Goal: Information Seeking & Learning: Learn about a topic

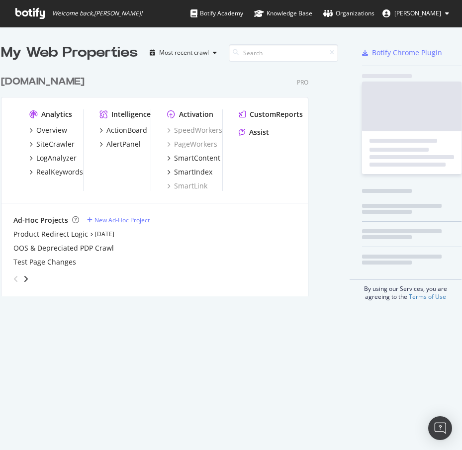
scroll to position [8, 8]
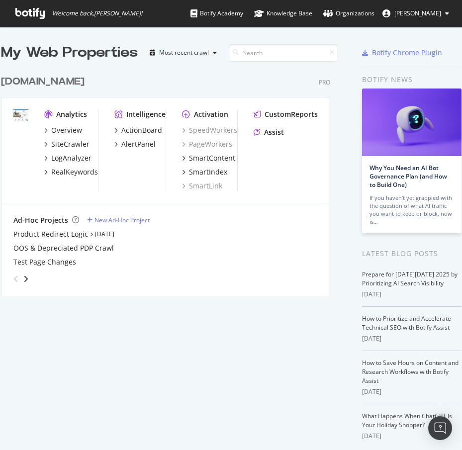
click at [28, 92] on div "[DOMAIN_NAME] Pro Analytics Overview SiteCrawler LogAnalyzer RealKeywords Intel…" at bounding box center [169, 180] width 337 height 234
click at [23, 74] on div "[DOMAIN_NAME] Pro Analytics Overview SiteCrawler LogAnalyzer RealKeywords Intel…" at bounding box center [169, 180] width 337 height 234
click at [23, 84] on div "[DOMAIN_NAME]" at bounding box center [42, 82] width 83 height 14
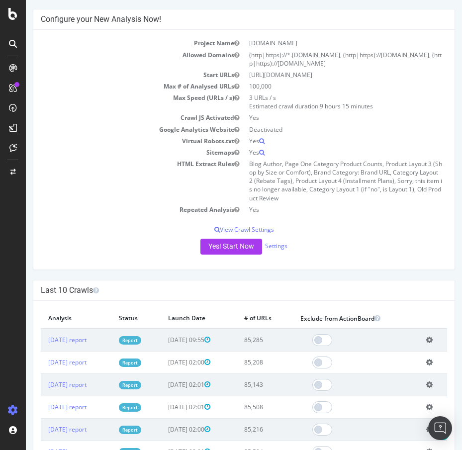
scroll to position [149, 0]
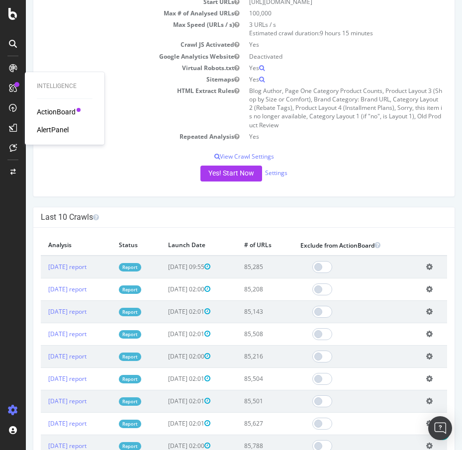
click at [42, 109] on div "ActionBoard" at bounding box center [56, 112] width 39 height 10
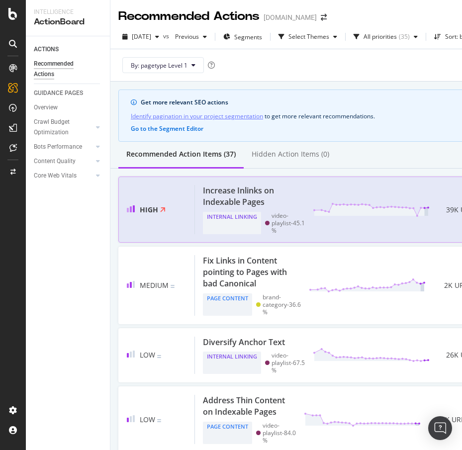
click at [248, 188] on div "Increase Inlinks on Indexable Pages" at bounding box center [252, 196] width 98 height 23
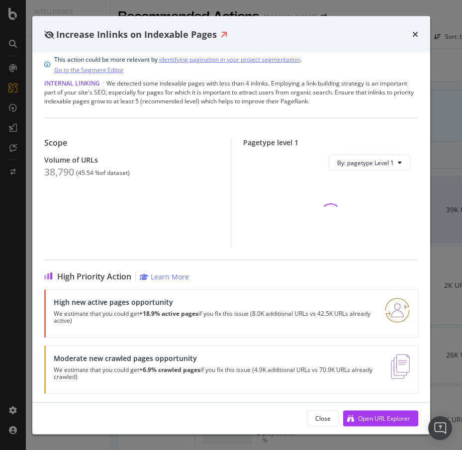
scroll to position [14, 0]
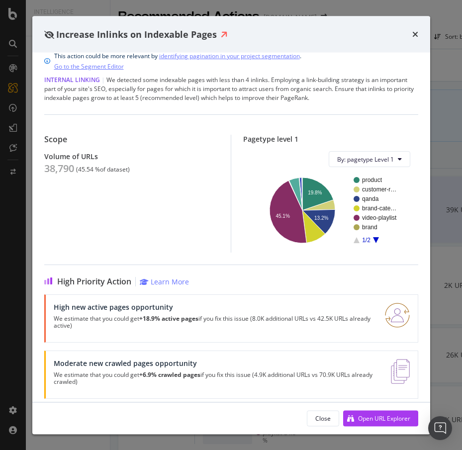
click at [389, 313] on img "modal" at bounding box center [397, 315] width 25 height 25
click at [51, 315] on div "High new active pages opportunity We estimate that you could get +18.9% active …" at bounding box center [231, 318] width 374 height 48
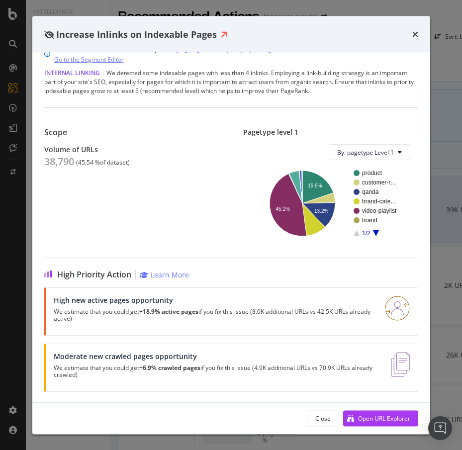
scroll to position [22, 0]
